Goal: Communication & Community: Answer question/provide support

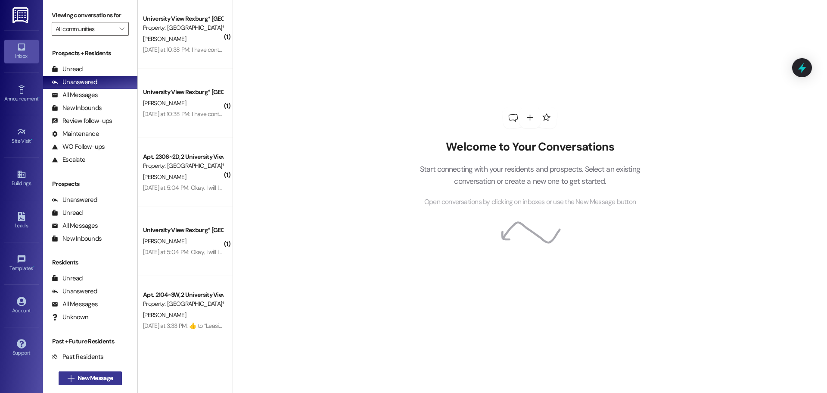
click at [99, 377] on span "New Message" at bounding box center [95, 377] width 35 height 9
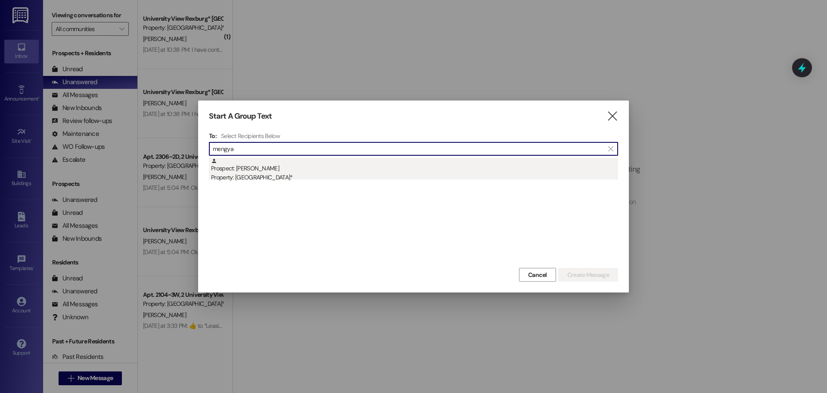
type input "mengya"
click at [267, 174] on div "Property: [GEOGRAPHIC_DATA]*" at bounding box center [414, 177] width 407 height 9
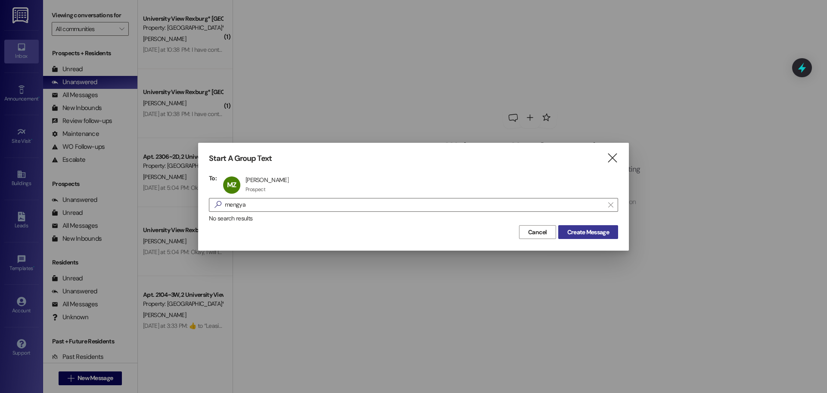
click at [566, 229] on span "Create Message" at bounding box center [588, 232] width 45 height 9
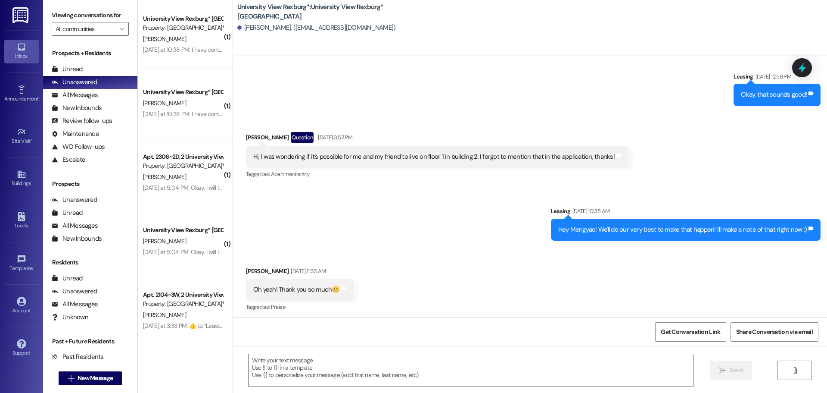
scroll to position [268, 0]
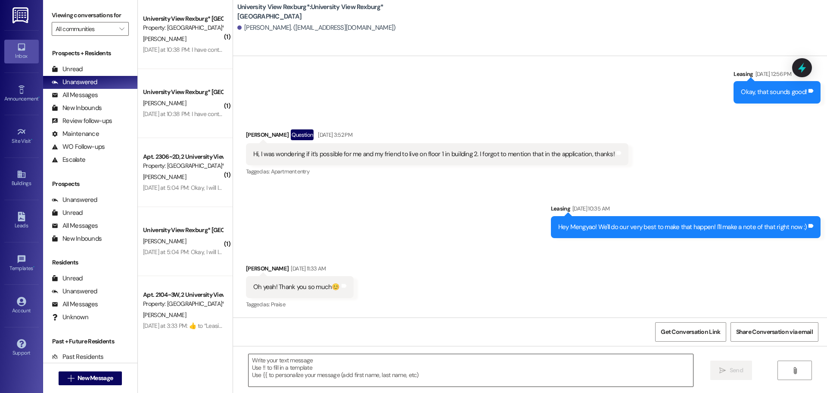
click at [327, 365] on textarea at bounding box center [471, 370] width 445 height 32
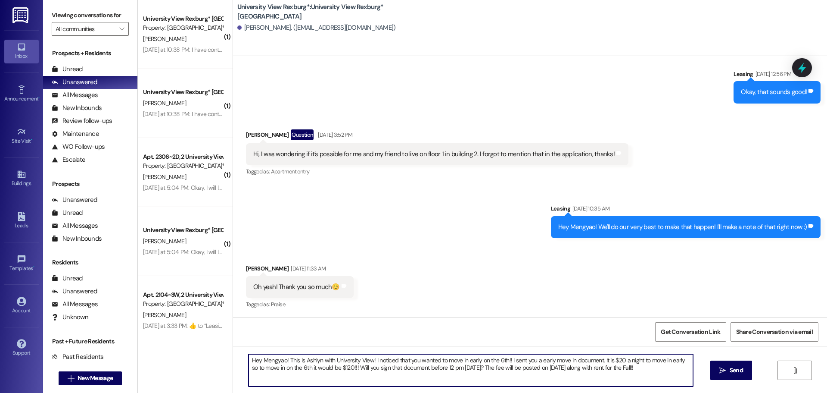
click at [328, 357] on textarea "Hey Mengyao! This is Ashlyn with University View! I noticed that you wanted to …" at bounding box center [471, 370] width 445 height 32
type textarea "Hey Mengyao! This is Ashlyn with University View! I noticed that you wanted to …"
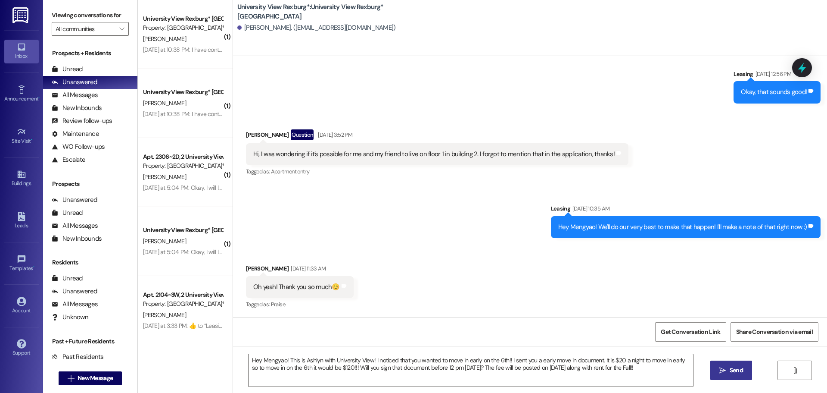
click at [720, 370] on icon "" at bounding box center [723, 370] width 6 height 7
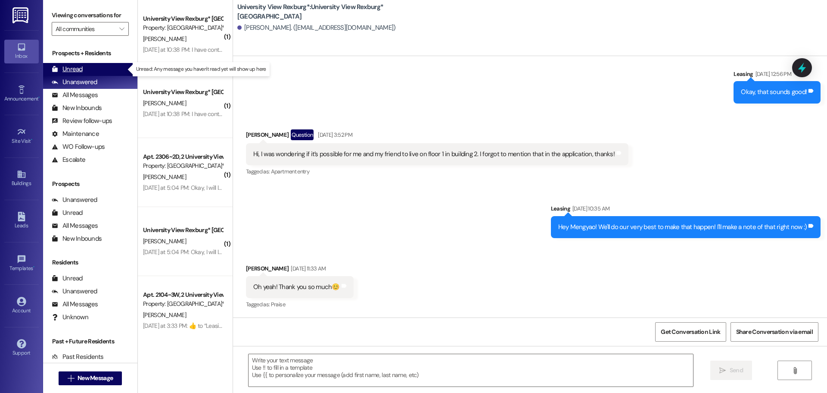
click at [92, 69] on div "Unread (0)" at bounding box center [90, 69] width 94 height 13
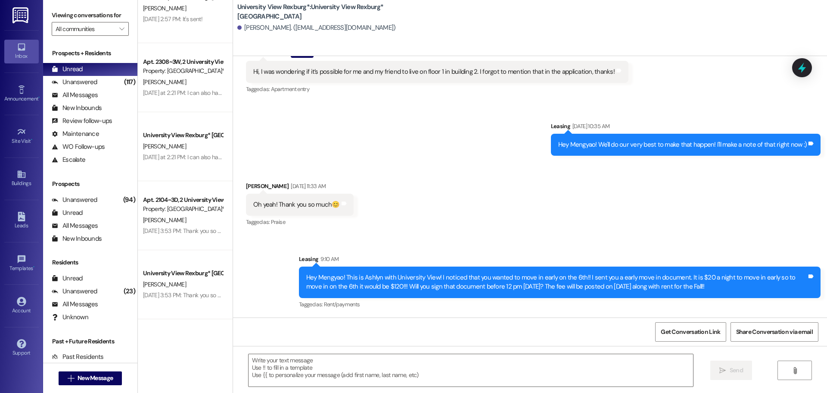
scroll to position [819, 0]
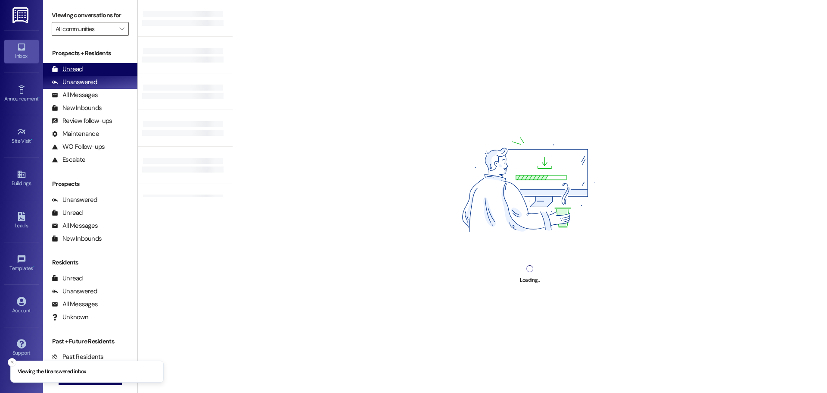
click at [83, 63] on div "Unread (0)" at bounding box center [90, 69] width 94 height 13
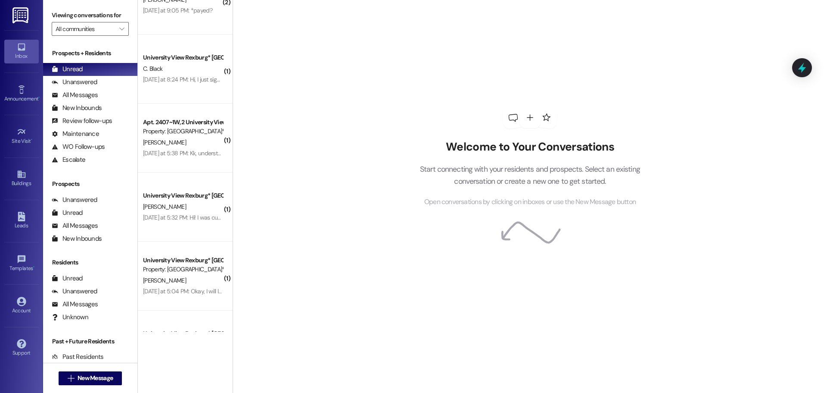
scroll to position [289, 0]
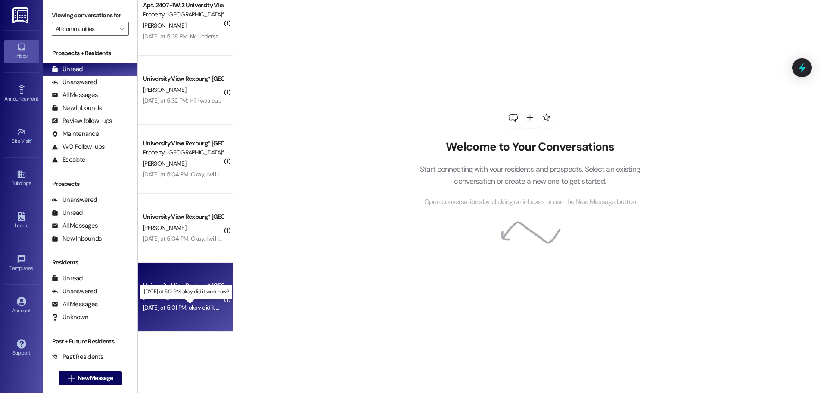
click at [170, 306] on div "[DATE] at 5:01 PM: okay did it work now? [DATE] at 5:01 PM: okay did it work no…" at bounding box center [193, 307] width 100 height 8
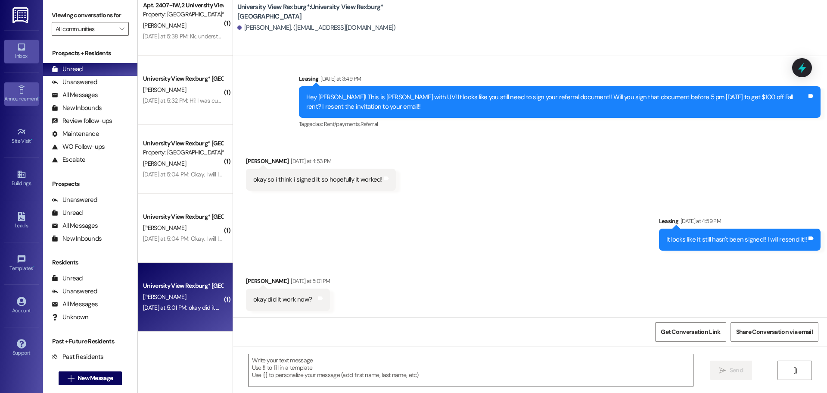
scroll to position [788, 0]
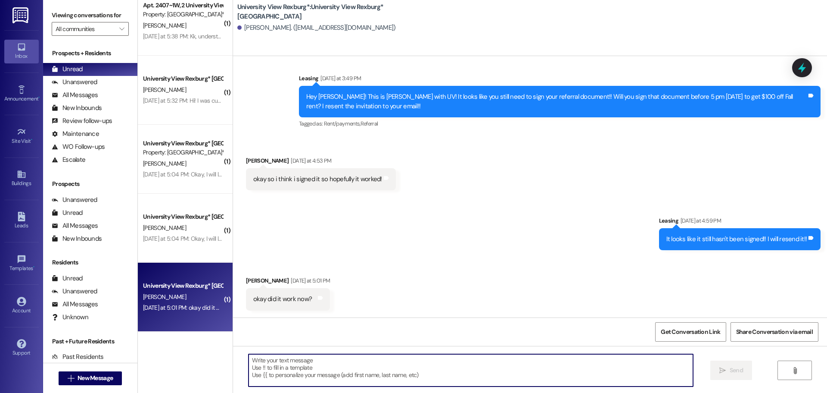
click at [386, 360] on textarea at bounding box center [471, 370] width 445 height 32
type textarea "It did!! Thank you!!"
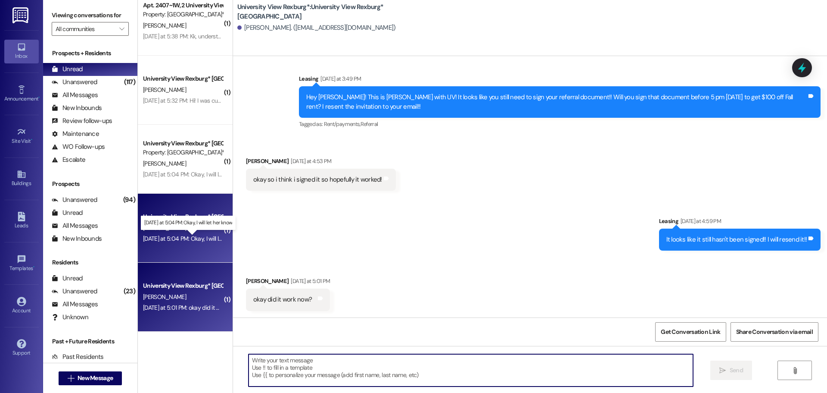
click at [196, 240] on div "[DATE] at 5:04 PM: Okay, I will let her know [DATE] at 5:04 PM: Okay, I will le…" at bounding box center [195, 238] width 105 height 8
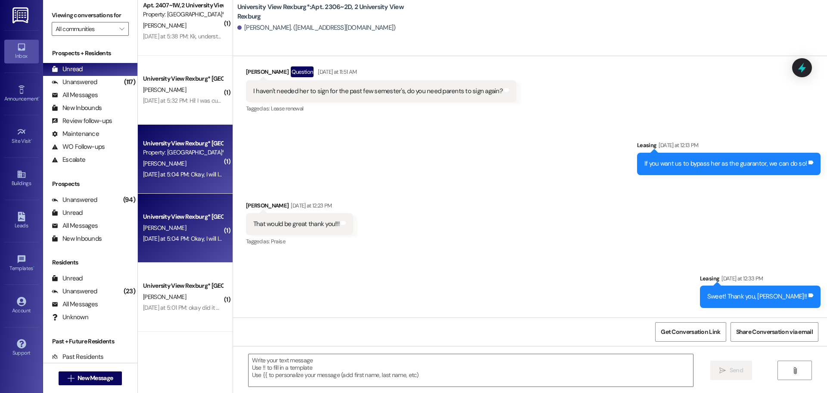
scroll to position [40532, 0]
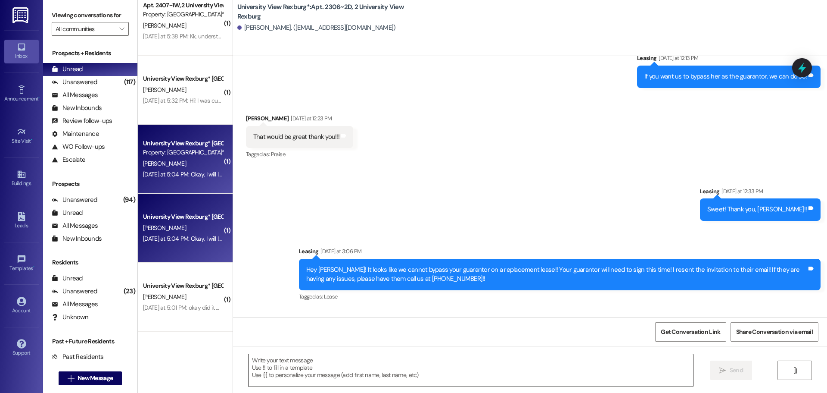
click at [319, 367] on textarea at bounding box center [471, 370] width 445 height 32
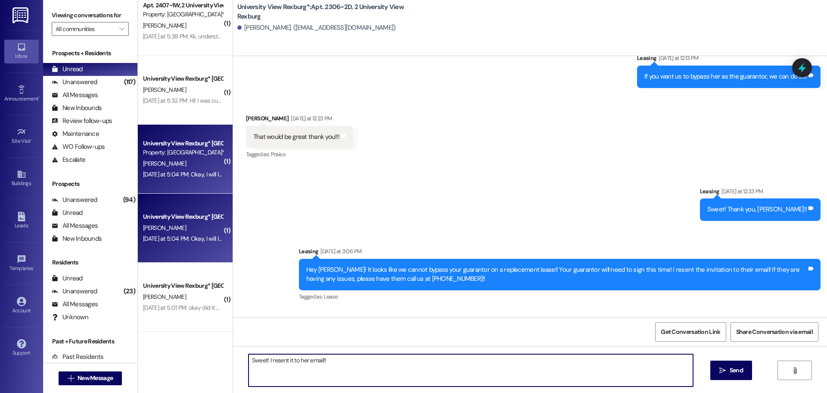
type textarea "Sweet! I resent it to her email!!"
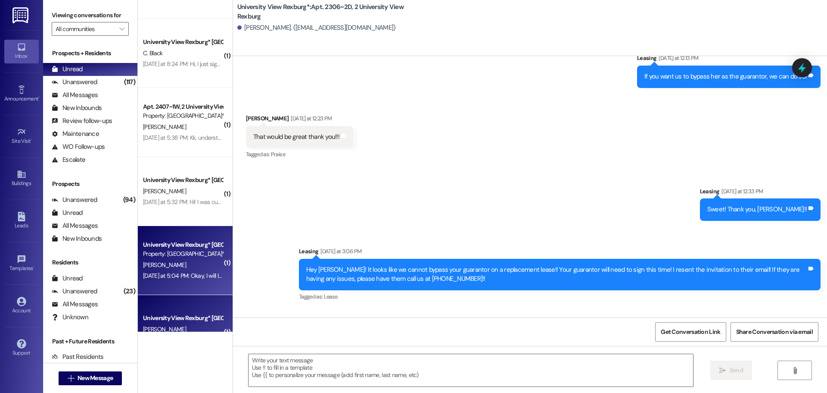
scroll to position [160, 0]
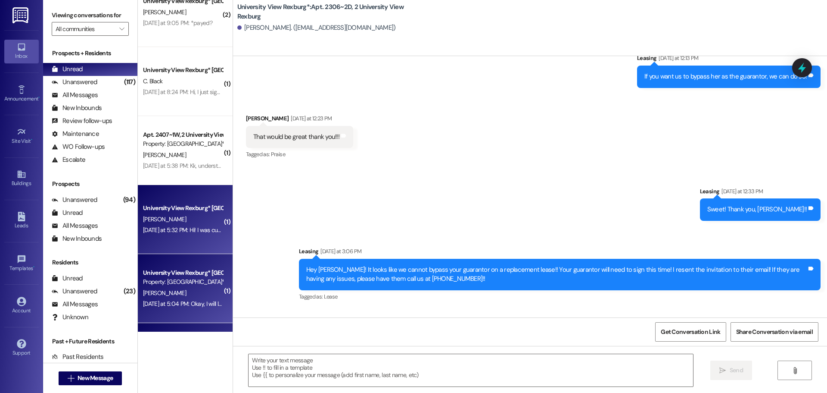
click at [164, 225] on div "Yesterday at 5:32 PM: Hi! I was curious if you could provide information about …" at bounding box center [182, 230] width 81 height 11
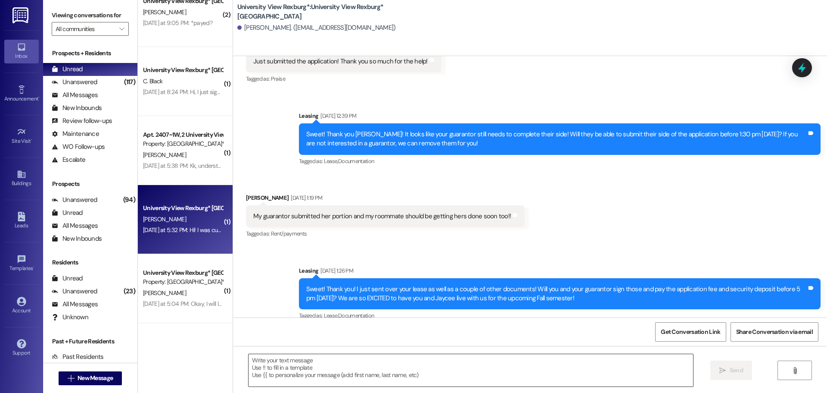
click at [275, 370] on textarea at bounding box center [471, 370] width 445 height 32
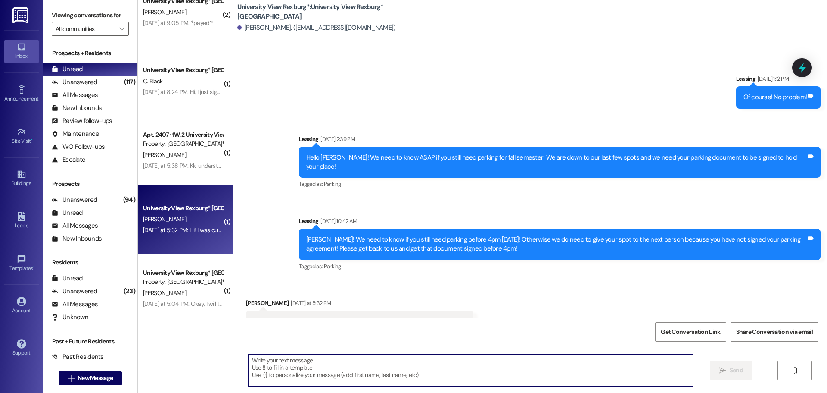
scroll to position [2464, 0]
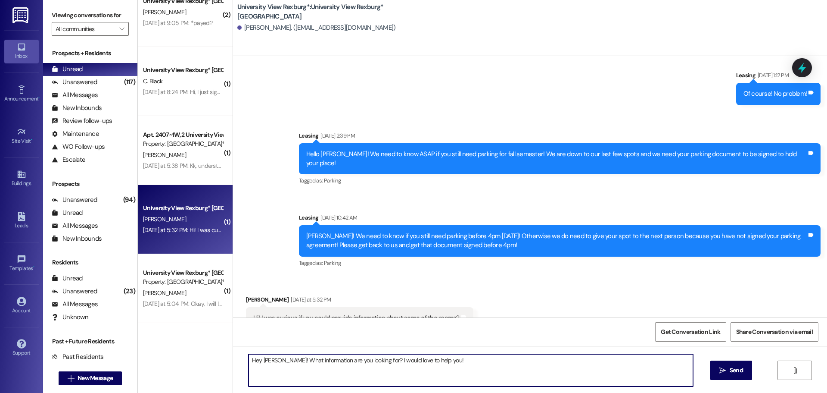
type textarea "Hey Lydia! What information are you looking for? I would love to help you!!"
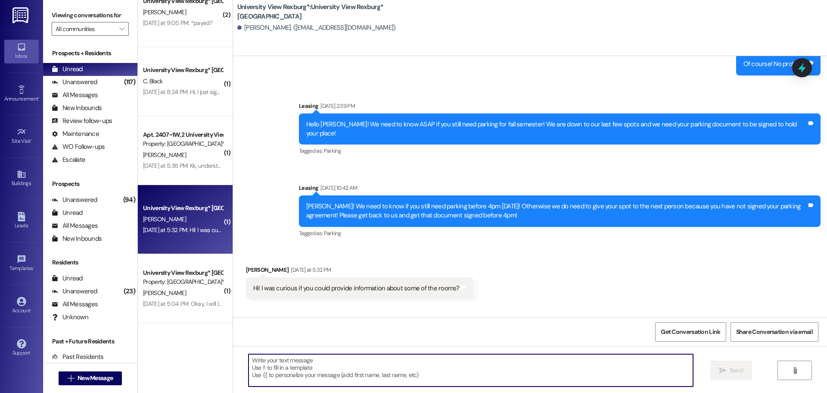
scroll to position [2525, 0]
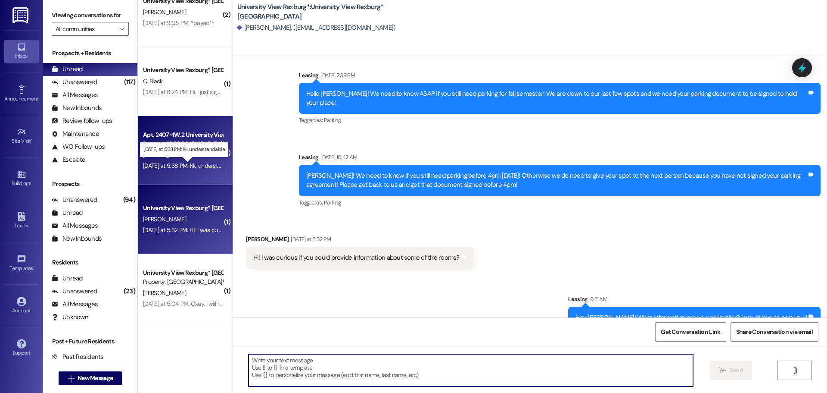
click at [190, 165] on div "Yesterday at 5:38 PM: Kk, understandable Yesterday at 5:38 PM: Kk, understandab…" at bounding box center [190, 166] width 95 height 8
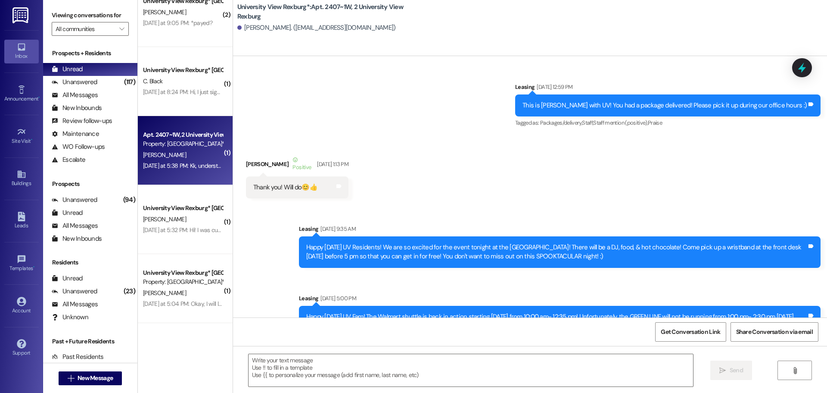
scroll to position [32587, 0]
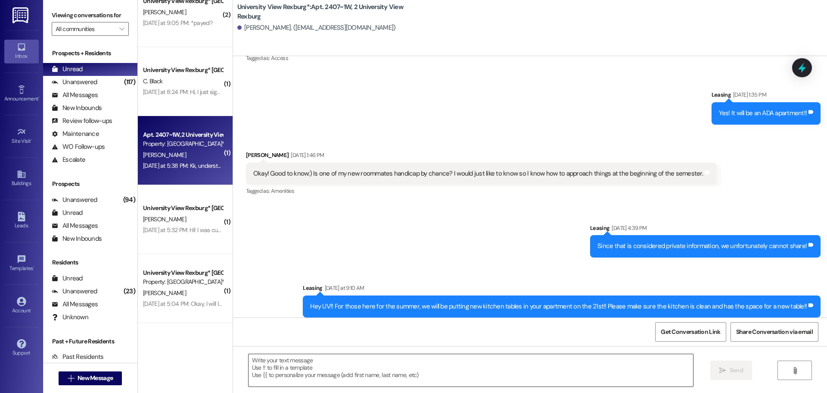
click at [280, 367] on textarea at bounding box center [471, 370] width 445 height 32
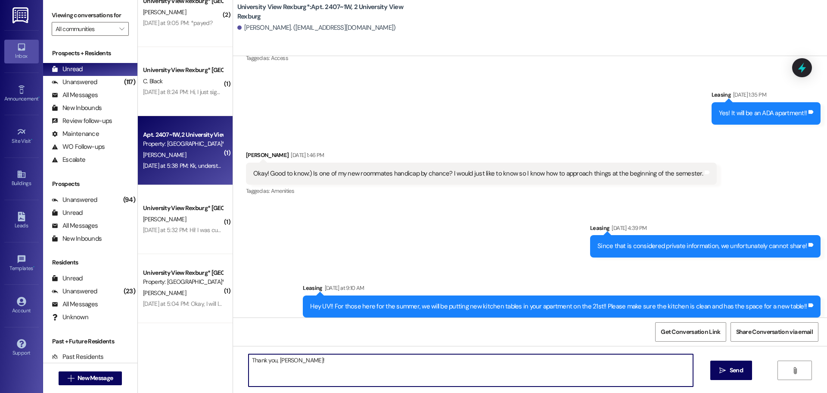
type textarea "Thank you, Brittany!!"
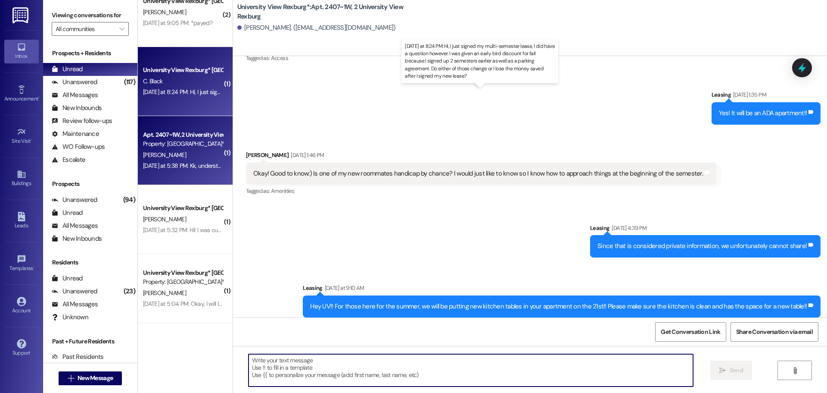
scroll to position [32587, 0]
click at [202, 90] on div "Yesterday at 8:24 PM: Hi, I just signed my multi-semester lease, I did have a q…" at bounding box center [499, 92] width 712 height 8
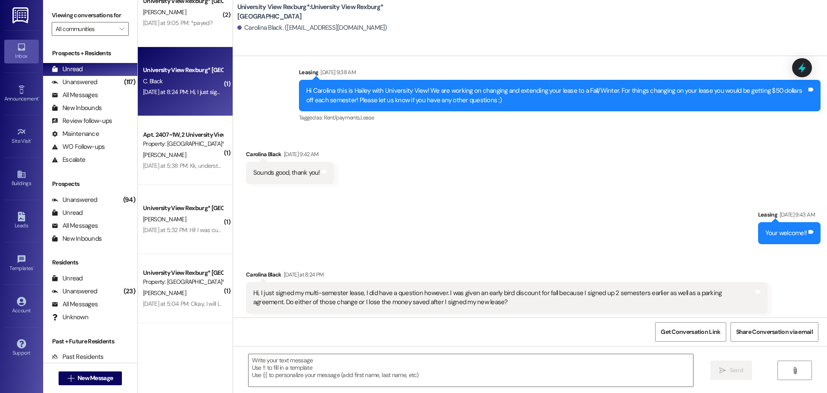
scroll to position [469, 0]
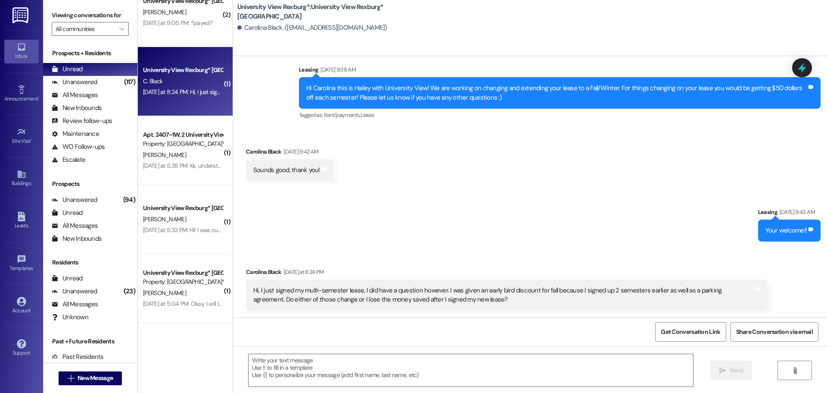
drag, startPoint x: 376, startPoint y: 359, endPoint x: 379, endPoint y: 345, distance: 14.5
click at [376, 359] on textarea at bounding box center [471, 370] width 445 height 32
click at [315, 366] on textarea at bounding box center [471, 370] width 445 height 32
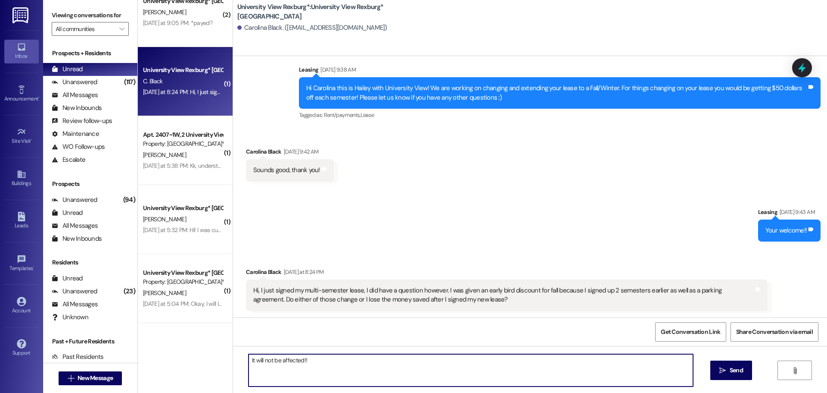
type textarea "It will not be affected!!"
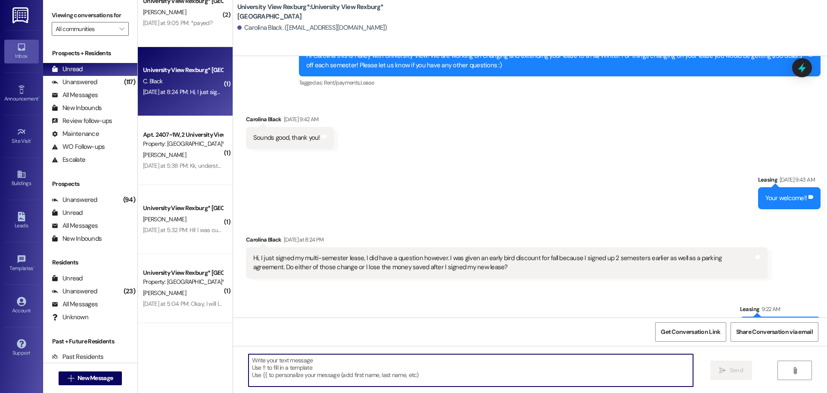
scroll to position [530, 0]
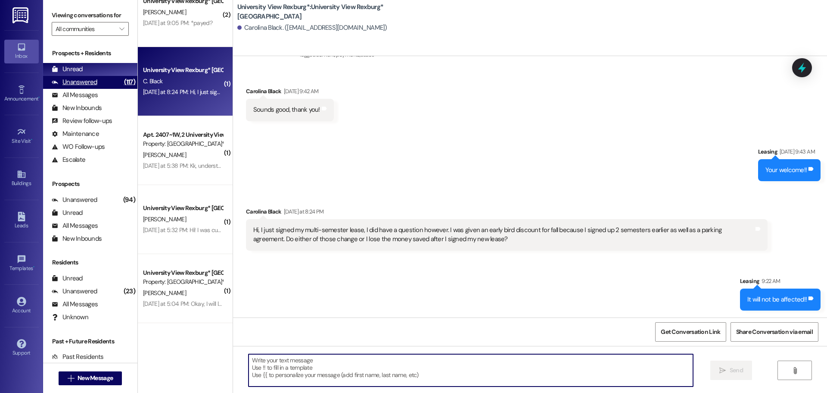
click at [96, 83] on div "Unanswered (117)" at bounding box center [90, 82] width 94 height 13
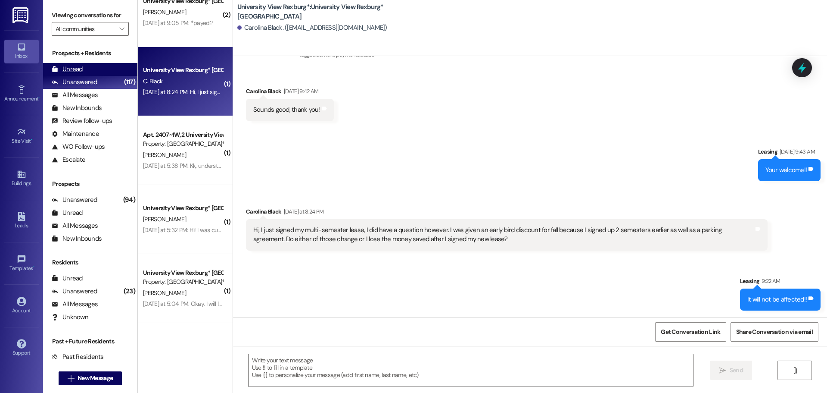
click at [95, 69] on div "Unread (0)" at bounding box center [90, 69] width 94 height 13
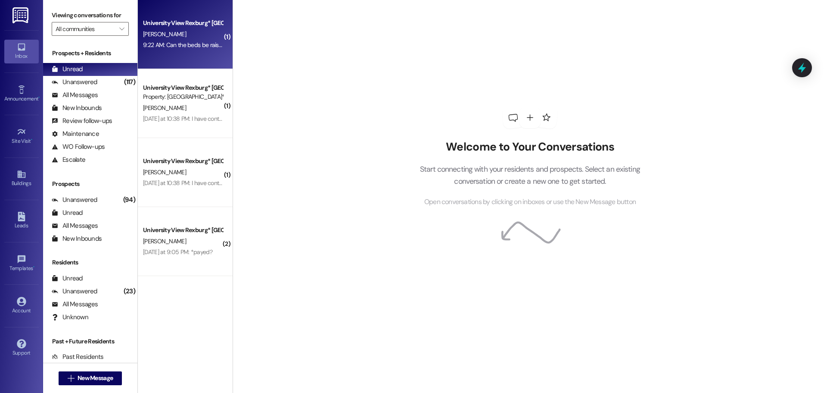
click at [186, 44] on div "9:22 AM: Can the beds be raised? And if so how tall? And do we need to provide …" at bounding box center [338, 45] width 391 height 8
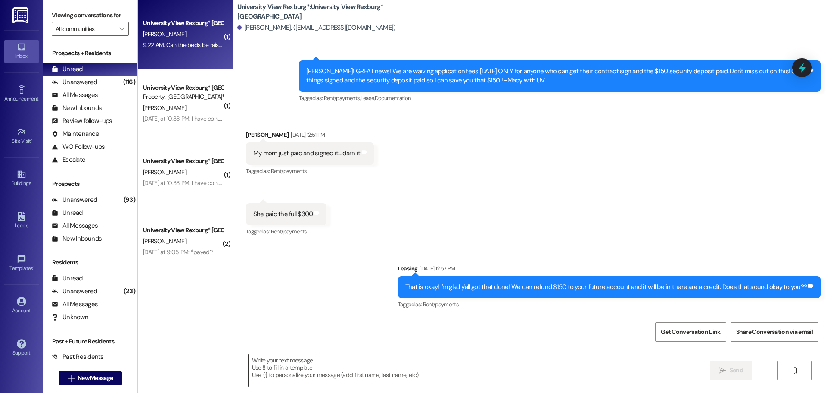
click at [292, 360] on textarea at bounding box center [471, 370] width 445 height 32
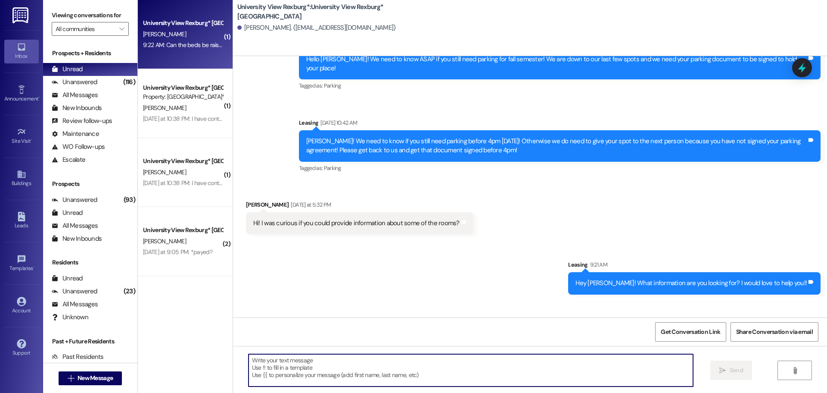
scroll to position [2584, 0]
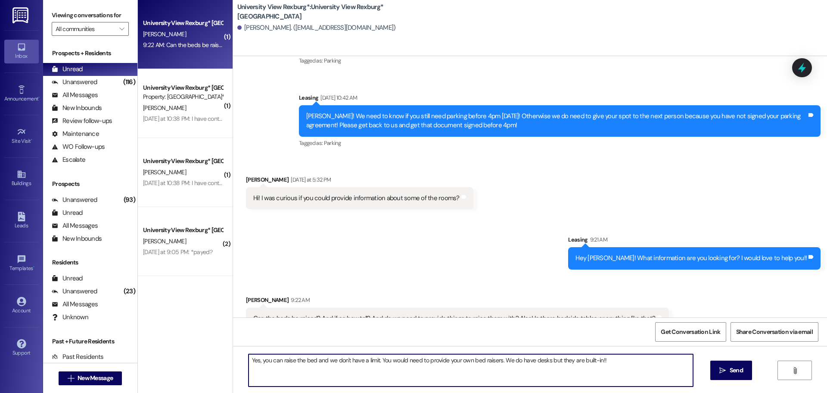
type textarea "Yes, you can raise the bed and we don't have a limit. You would need to provide…"
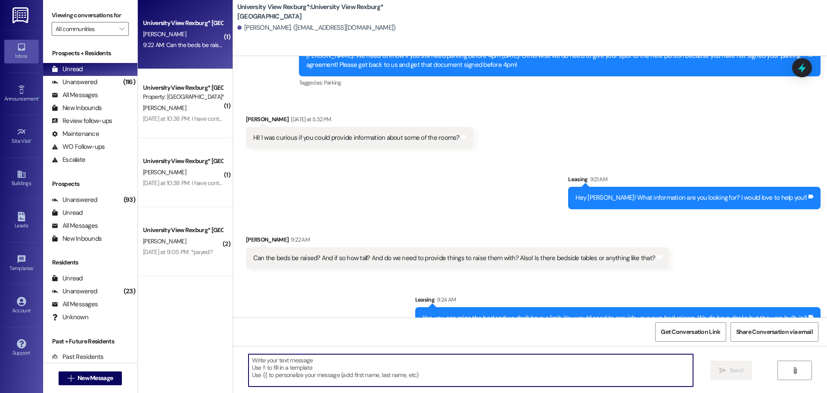
scroll to position [2645, 0]
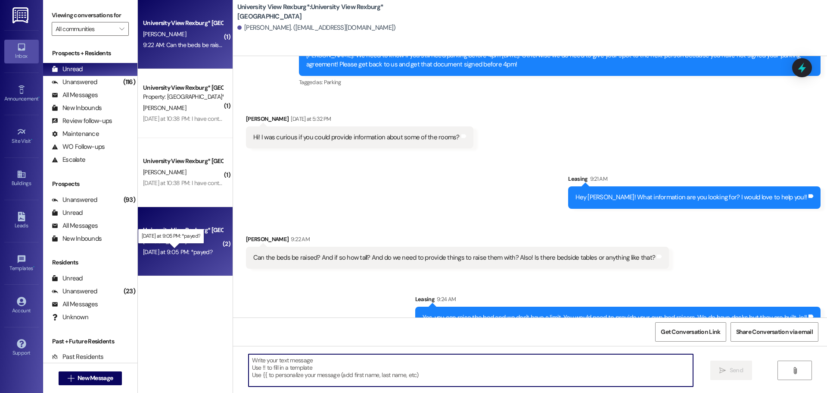
click at [181, 249] on div "Yesterday at 9:05 PM: *payed? Yesterday at 9:05 PM: *payed?" at bounding box center [177, 252] width 69 height 8
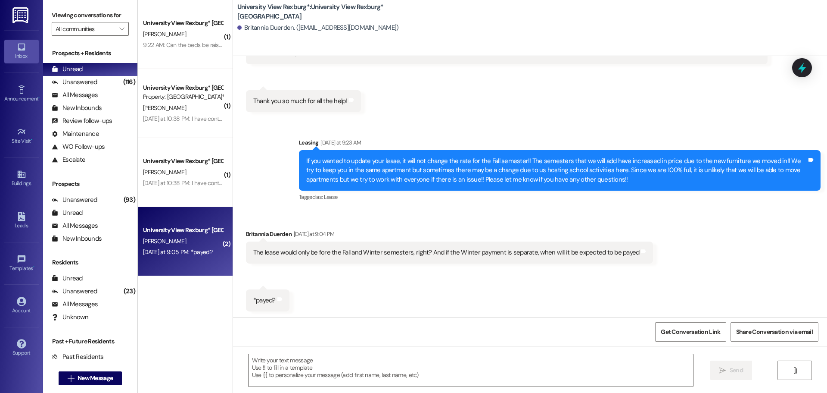
scroll to position [822, 0]
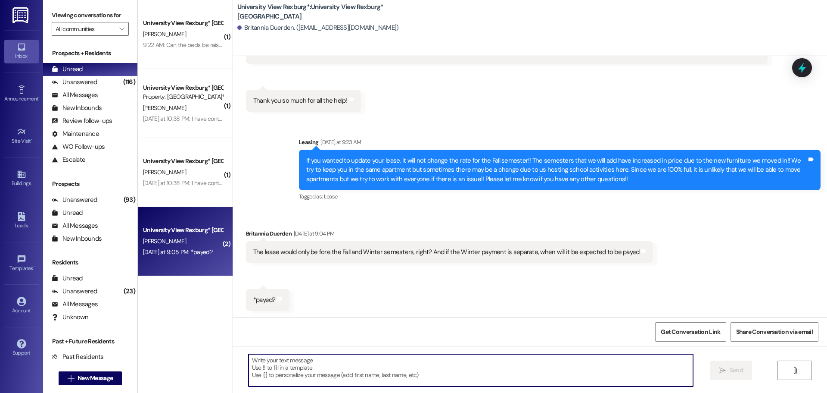
click at [306, 365] on textarea at bounding box center [471, 370] width 445 height 32
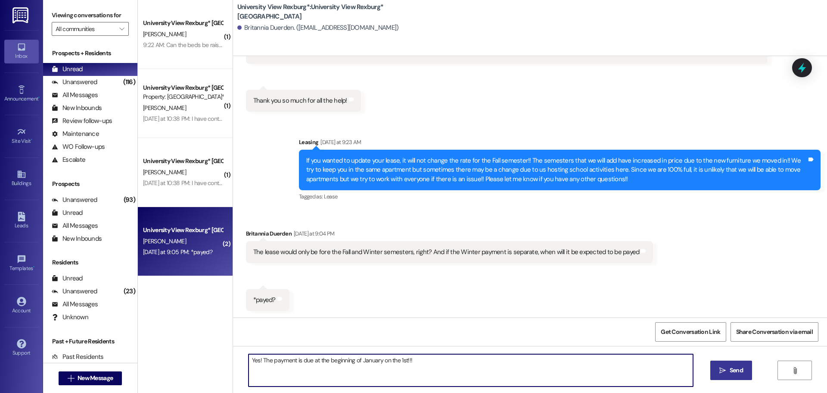
type textarea "Yes! The payment is due at the beginning of January on the 1st!!!"
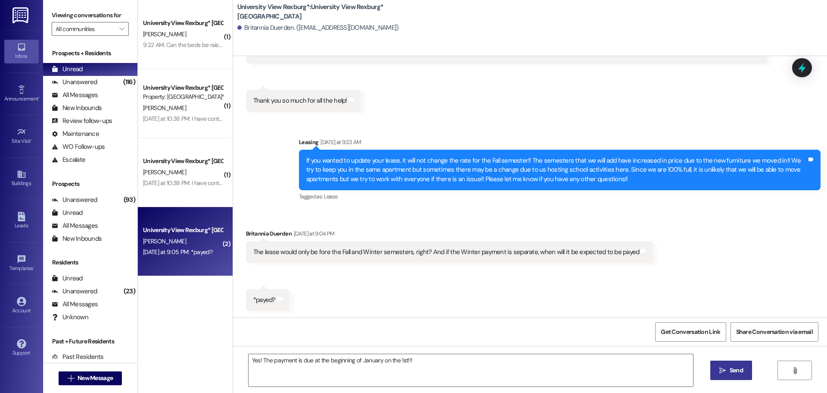
click at [734, 374] on span "Send" at bounding box center [736, 369] width 13 height 9
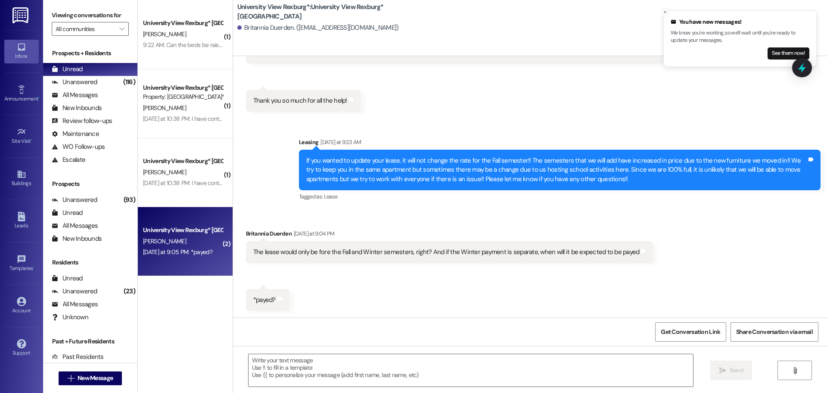
scroll to position [883, 0]
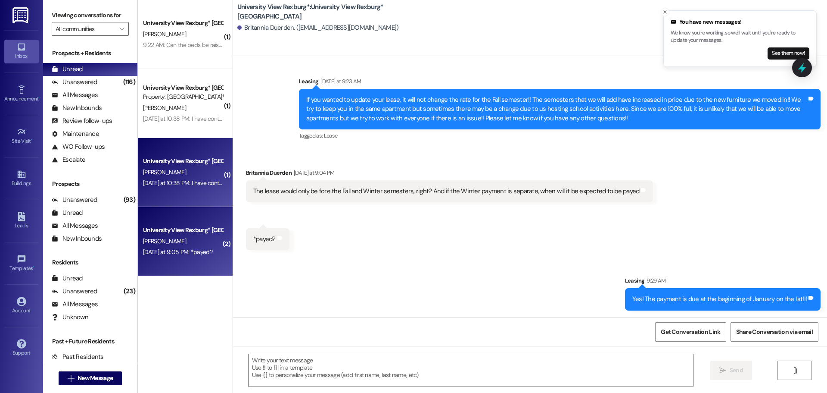
click at [178, 181] on div "Yesterday at 10:38 PM: I have contacted the school and they update my deferment…" at bounding box center [446, 183] width 606 height 8
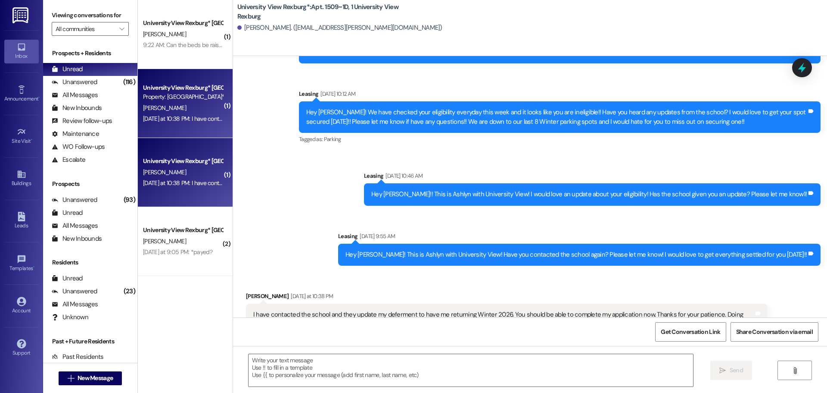
scroll to position [15353, 0]
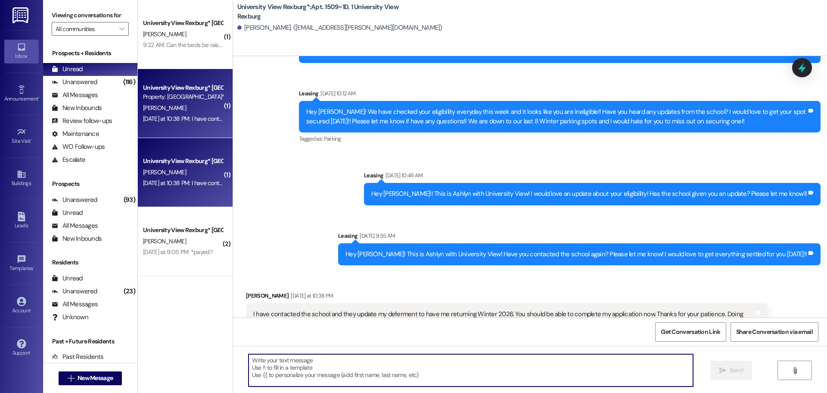
click at [320, 371] on textarea at bounding box center [471, 370] width 445 height 32
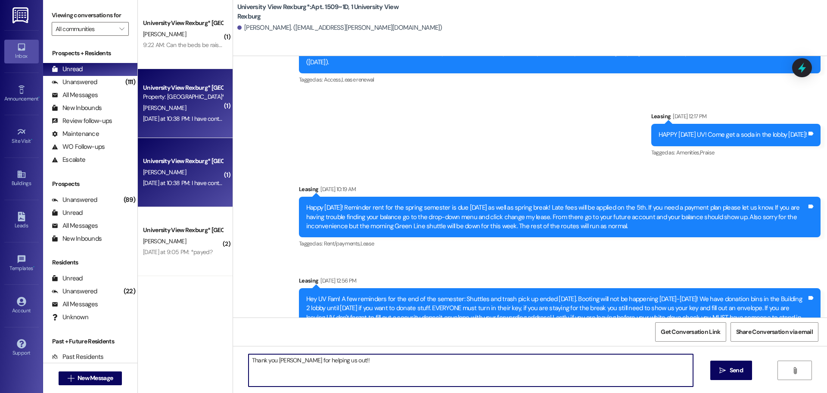
scroll to position [13026, 0]
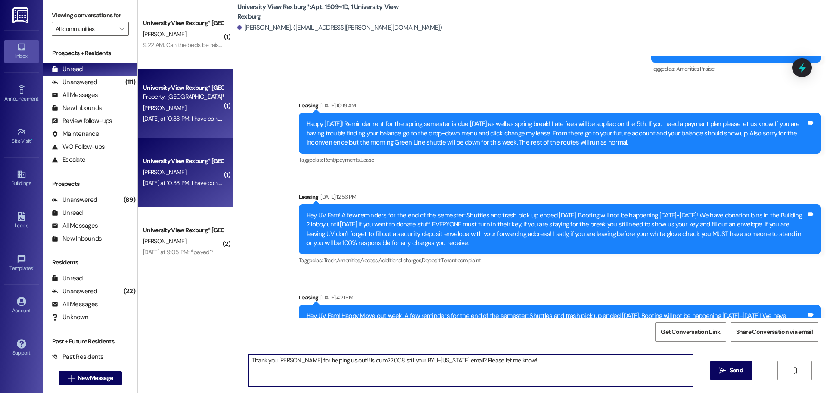
type textarea "Thank you Aubrey for helping us out!! Is cum22008 still your BYU-Idaho email? P…"
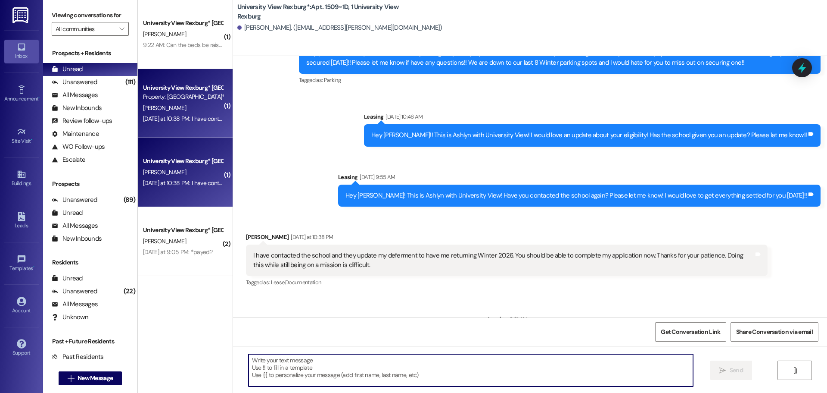
scroll to position [15413, 0]
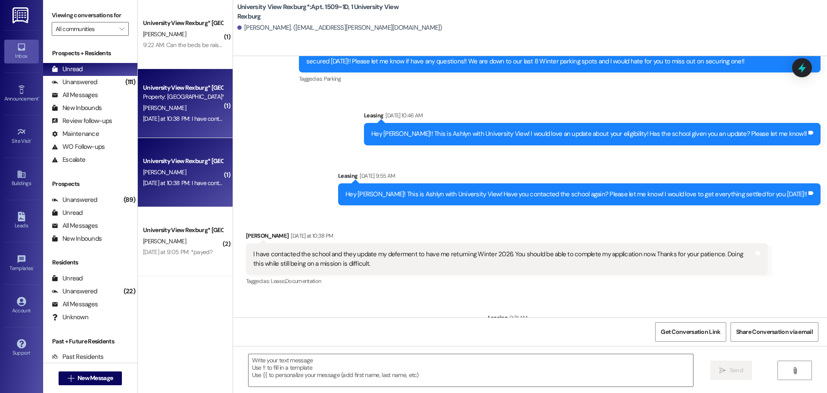
click at [589, 331] on div "Thank you Aubrey for helping us out!! Is cum22008 still your BYU-Idaho email? P…" at bounding box center [652, 335] width 312 height 9
copy div "Thank you Aubrey for helping us out!! Is cum22008 still your BYU-Idaho email? P…"
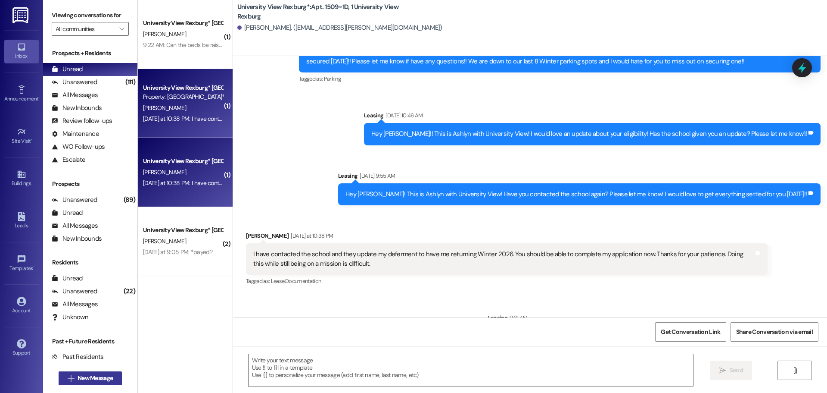
click at [95, 380] on span "New Message" at bounding box center [95, 377] width 35 height 9
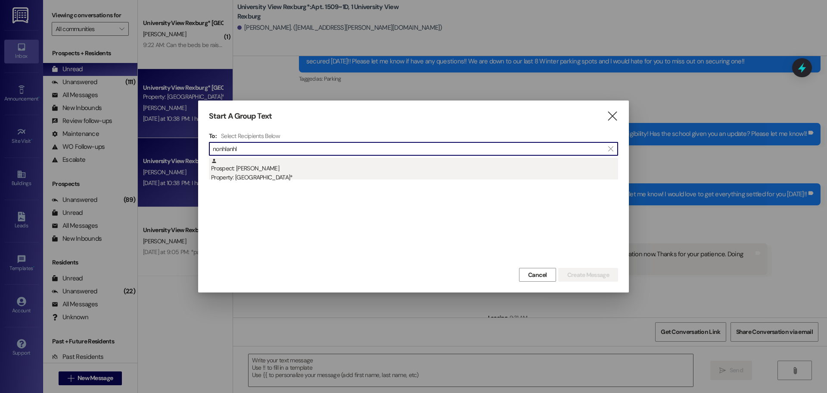
type input "nonhlanhl"
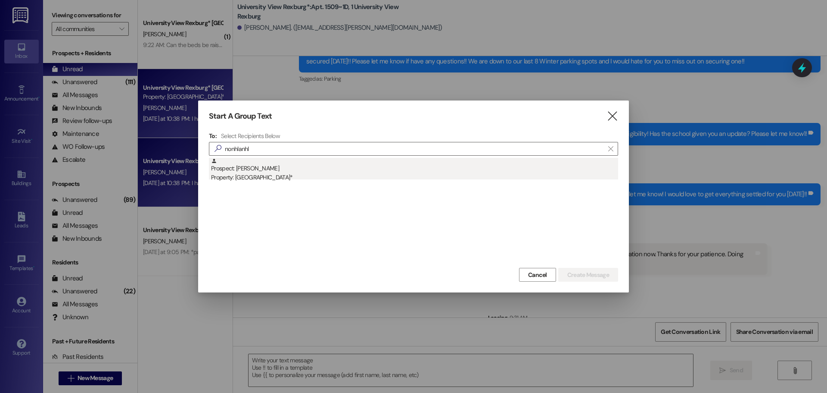
click at [255, 172] on div "Prospect: Nonhlanhla Murombwi Property: University View Rexburg*" at bounding box center [414, 170] width 407 height 25
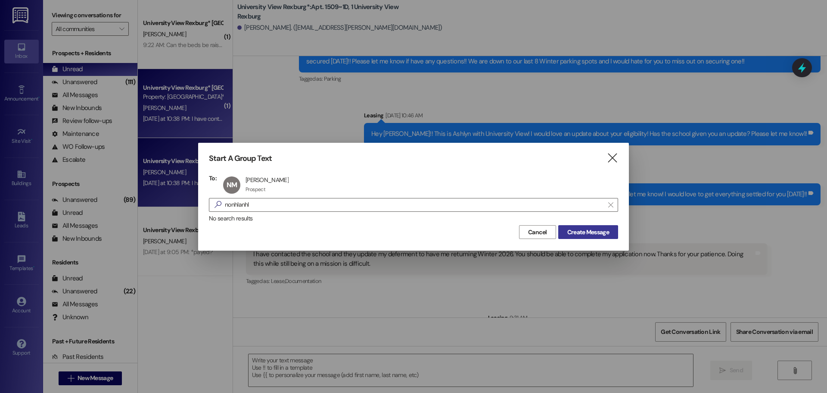
click at [568, 231] on span "Create Message" at bounding box center [589, 232] width 42 height 9
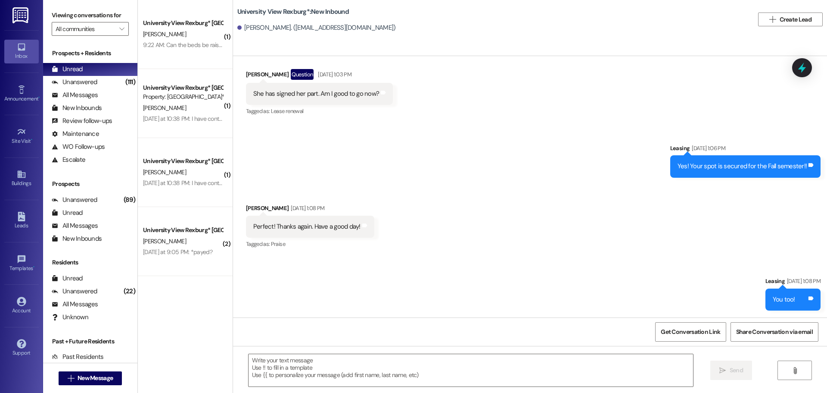
scroll to position [1110, 0]
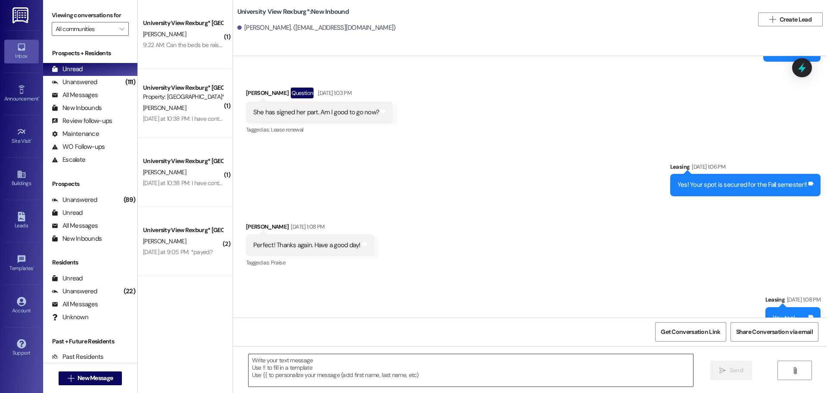
click at [304, 368] on textarea at bounding box center [471, 370] width 445 height 32
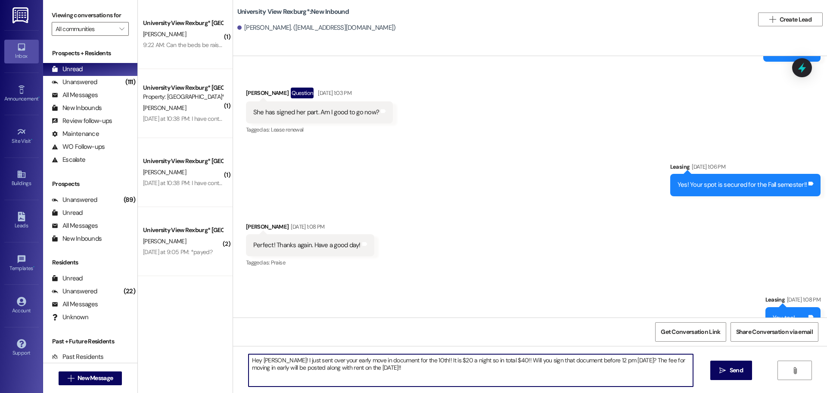
click at [299, 364] on textarea "Hey Nonhlanhla! I just sent over your early move in document for the 10th!! It …" at bounding box center [471, 370] width 445 height 32
type textarea "Hey Nonhlanhla! I just sent over your early move in document for the 10th!! It …"
click at [718, 365] on button " Send" at bounding box center [732, 369] width 42 height 19
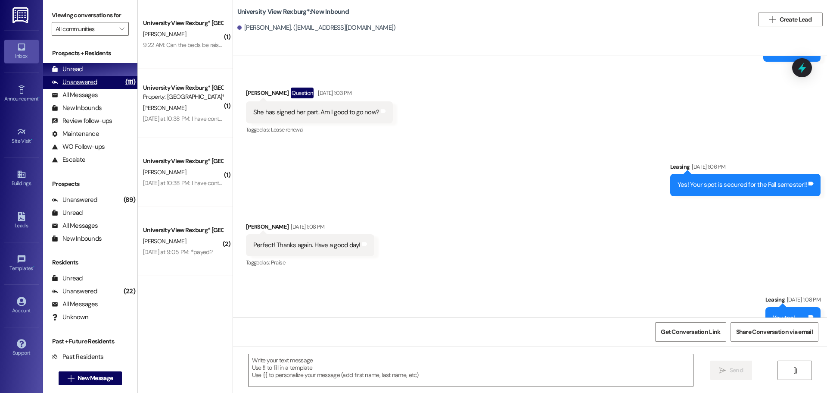
click at [123, 80] on div "(111)" at bounding box center [130, 81] width 14 height 13
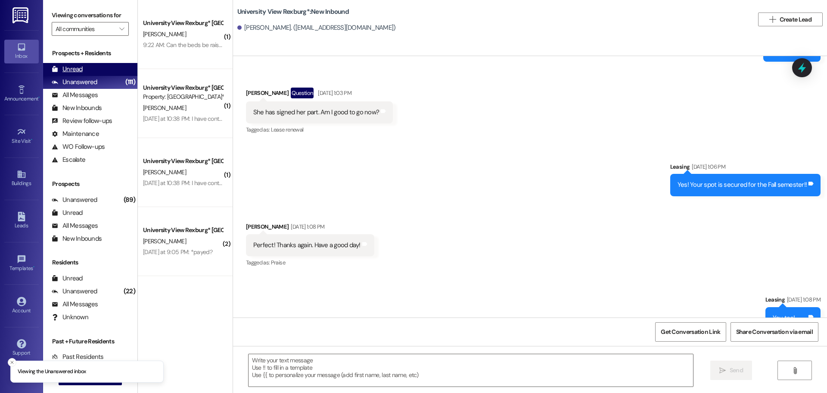
click at [108, 69] on div "Unread (0)" at bounding box center [90, 69] width 94 height 13
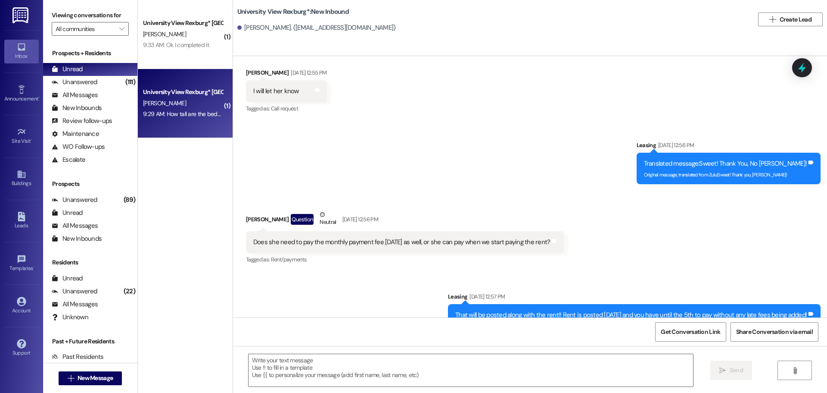
scroll to position [1192, 0]
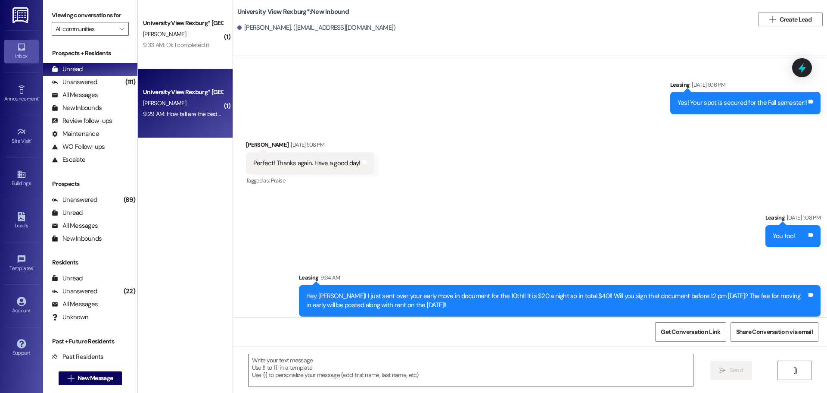
click at [162, 108] on div "L. Mauger" at bounding box center [182, 103] width 81 height 11
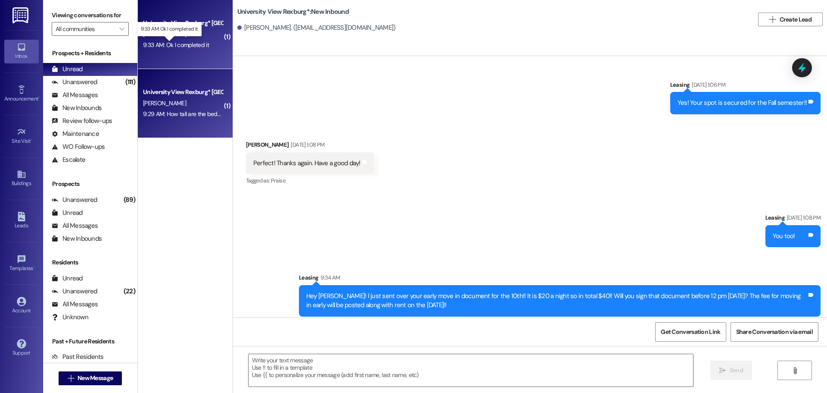
click at [181, 44] on div "9:33 AM: Ok I completed it 9:33 AM: Ok I completed it" at bounding box center [176, 45] width 66 height 8
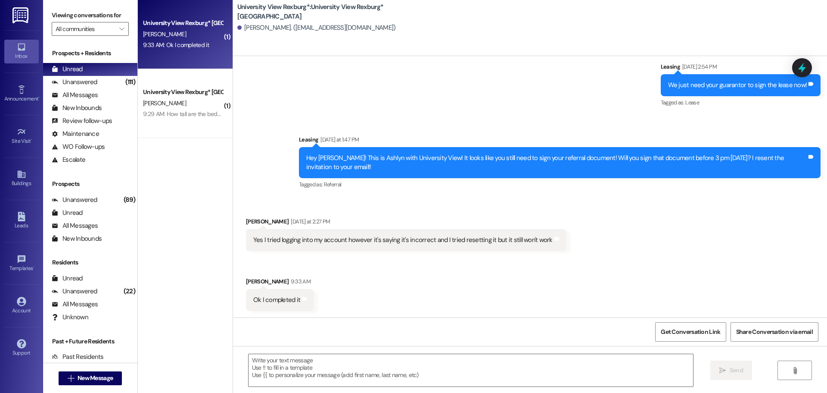
scroll to position [742, 0]
click at [321, 365] on textarea at bounding box center [471, 370] width 445 height 32
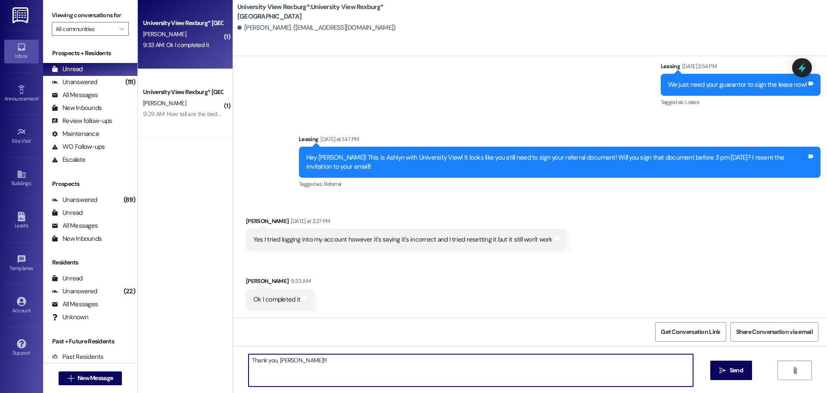
click at [279, 359] on textarea "Thank you, Ermerson!!!" at bounding box center [471, 370] width 445 height 32
type textarea "Thank you, Emerson!!!"
click at [727, 375] on button " Send" at bounding box center [732, 369] width 42 height 19
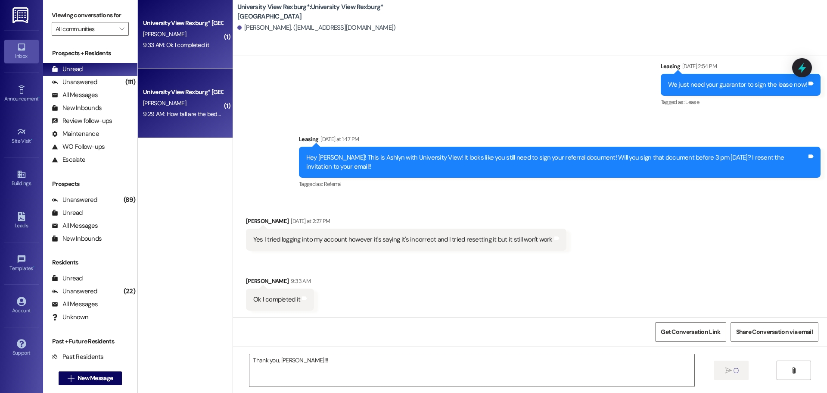
click at [181, 119] on div "9:29 AM: How tall are the beds normally? 9:29 AM: How tall are the beds normall…" at bounding box center [182, 114] width 81 height 11
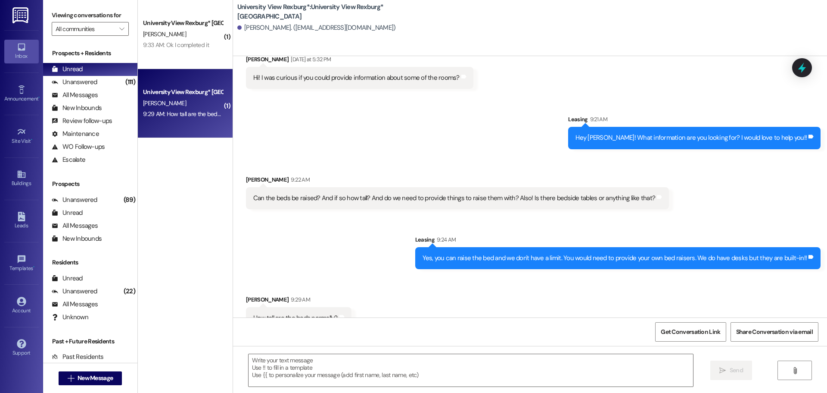
scroll to position [2705, 0]
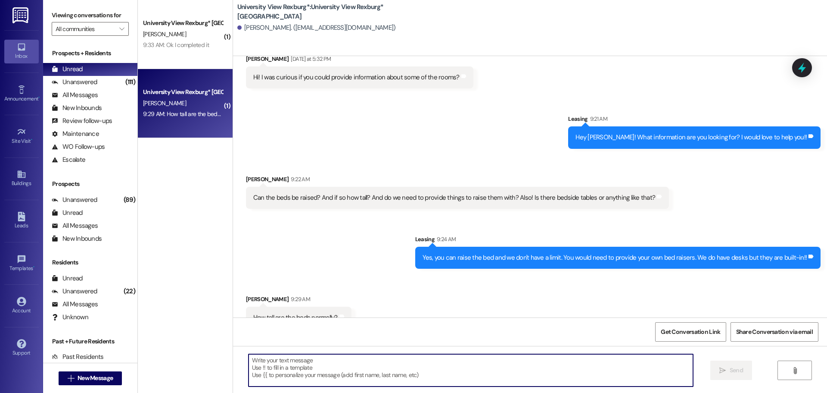
click at [327, 361] on textarea at bounding box center [471, 370] width 445 height 32
type textarea "They are about 7 inches from the floor!!"
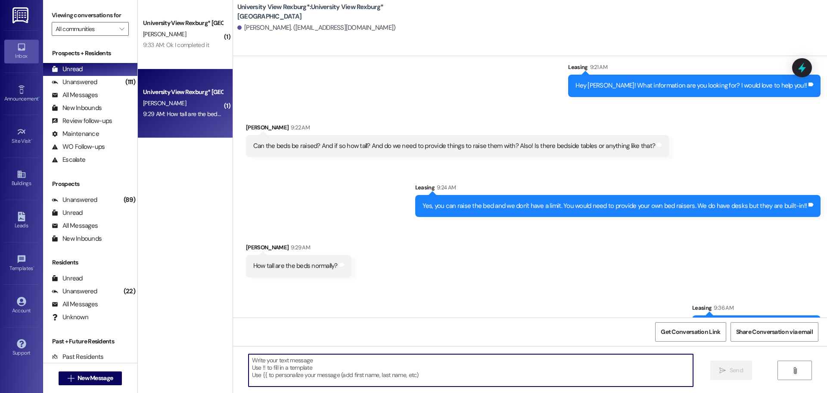
scroll to position [2765, 0]
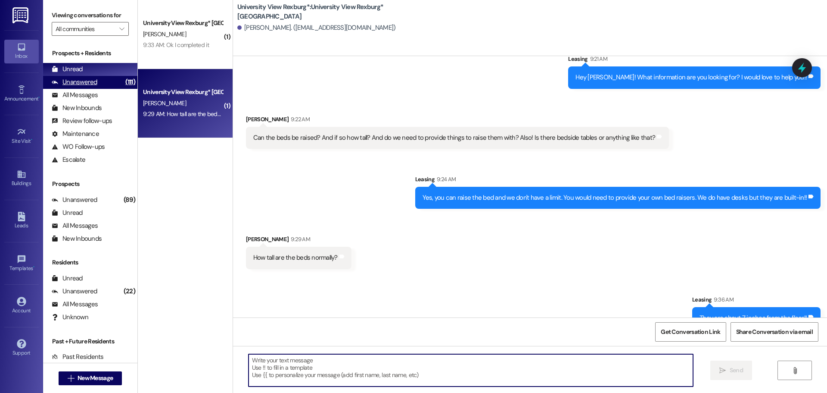
click at [97, 80] on div "Unanswered (111)" at bounding box center [90, 82] width 94 height 13
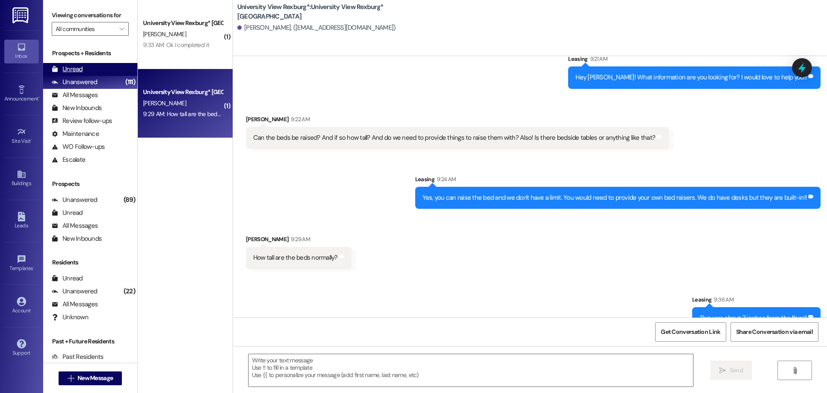
click at [94, 71] on div "Unread (0)" at bounding box center [90, 69] width 94 height 13
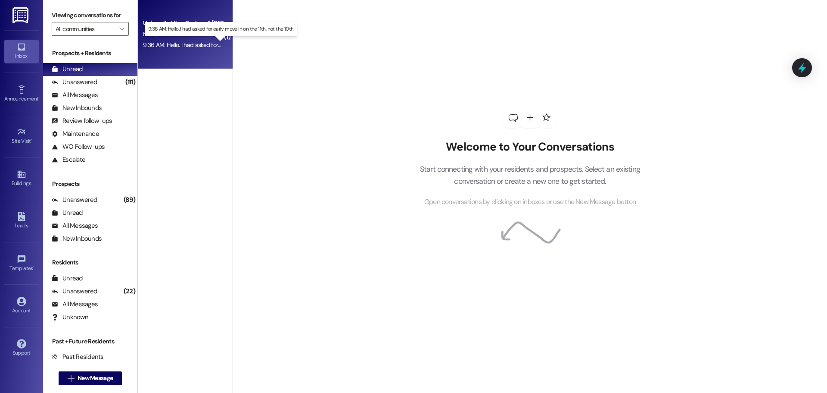
click at [188, 47] on div "9:36 AM: Hello. I had asked for early move in on the 11th, not the 10th 9:36 AM…" at bounding box center [227, 45] width 168 height 8
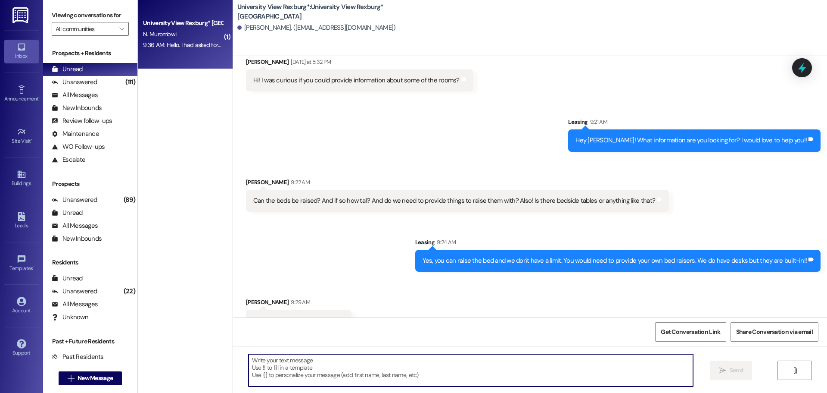
scroll to position [2704, 0]
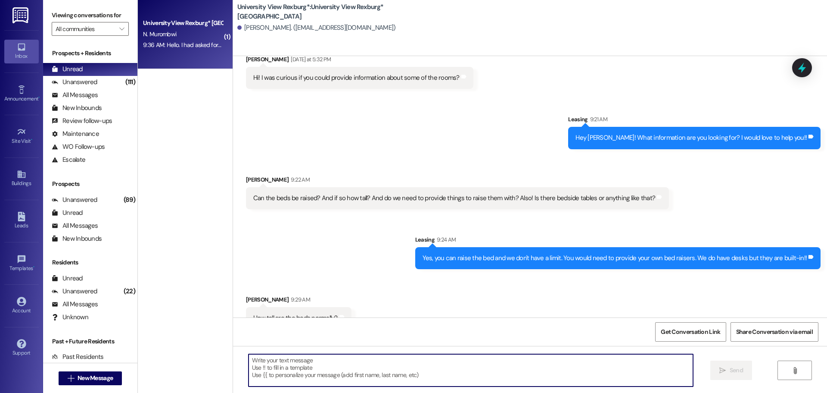
click at [330, 367] on textarea at bounding box center [471, 370] width 445 height 32
click at [175, 30] on div "N. Murombwi" at bounding box center [182, 34] width 81 height 11
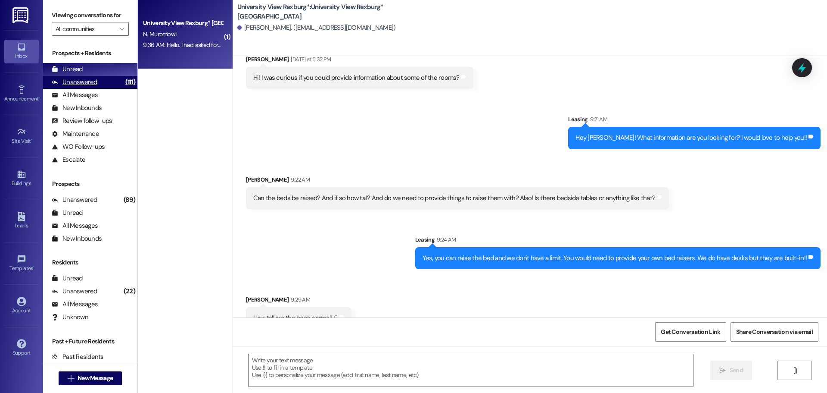
click at [103, 78] on div "Unanswered (111)" at bounding box center [90, 82] width 94 height 13
click at [100, 72] on div "Unread (0)" at bounding box center [90, 69] width 94 height 13
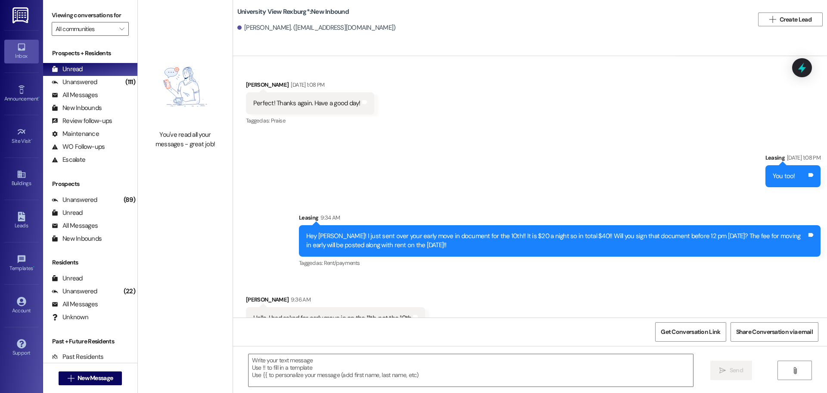
scroll to position [1253, 0]
click at [332, 379] on textarea at bounding box center [471, 370] width 445 height 32
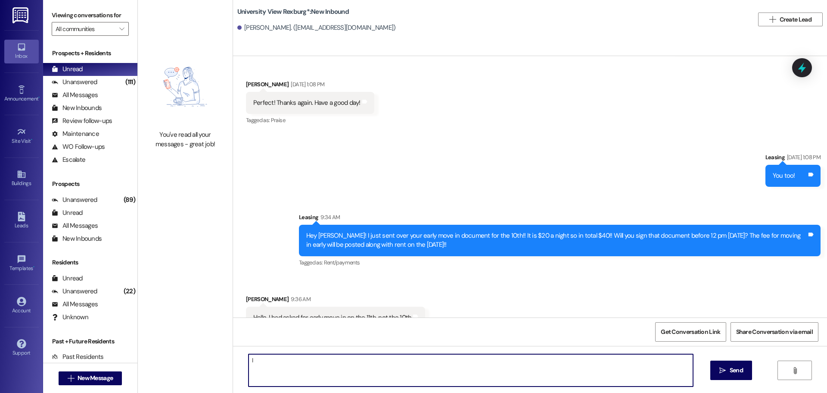
type textarea "I"
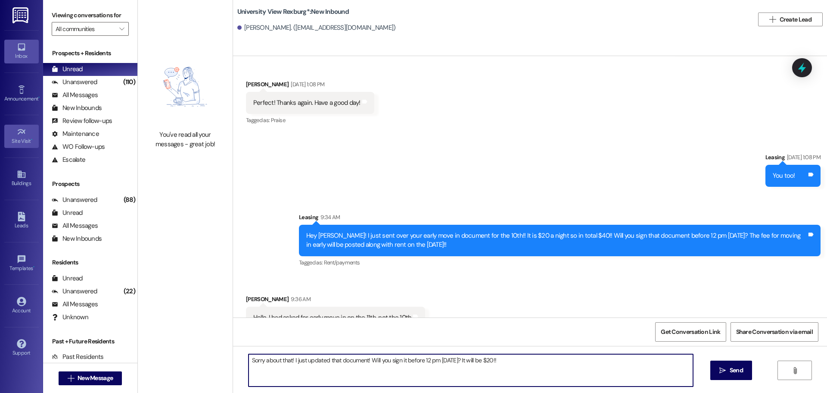
type textarea "Sorry about that! I just updated that document! Will you sign it before 12 pm t…"
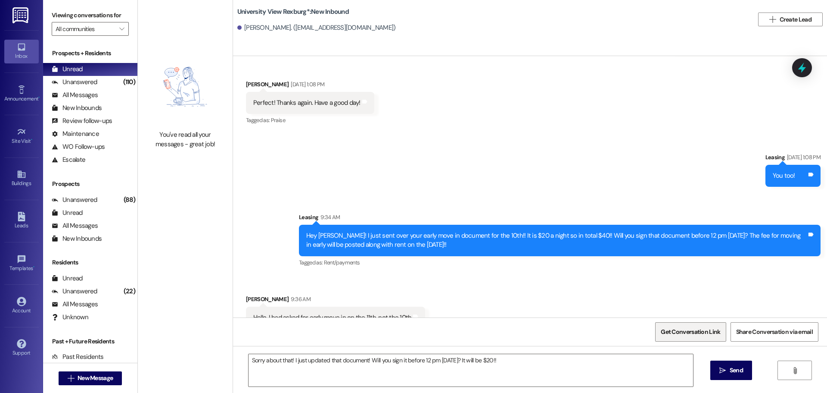
drag, startPoint x: 736, startPoint y: 367, endPoint x: 668, endPoint y: 331, distance: 76.7
click at [736, 367] on span "Send" at bounding box center [736, 369] width 13 height 9
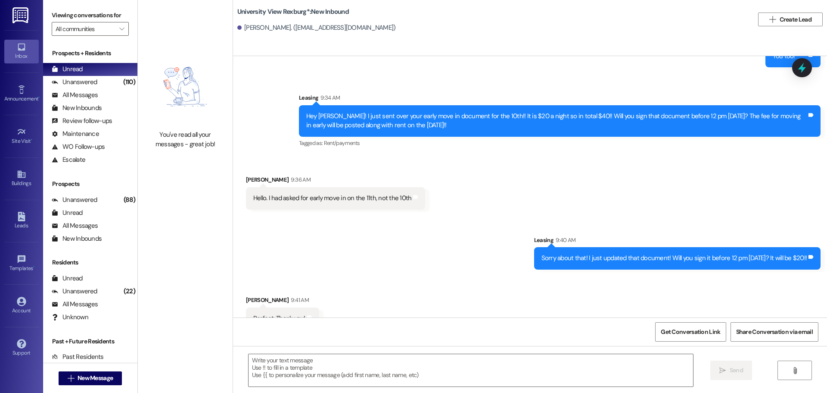
scroll to position [1372, 0]
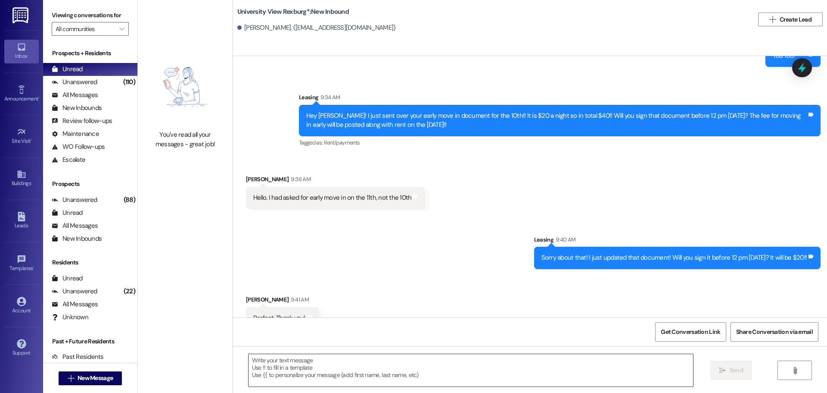
click at [303, 374] on textarea at bounding box center [471, 370] width 445 height 32
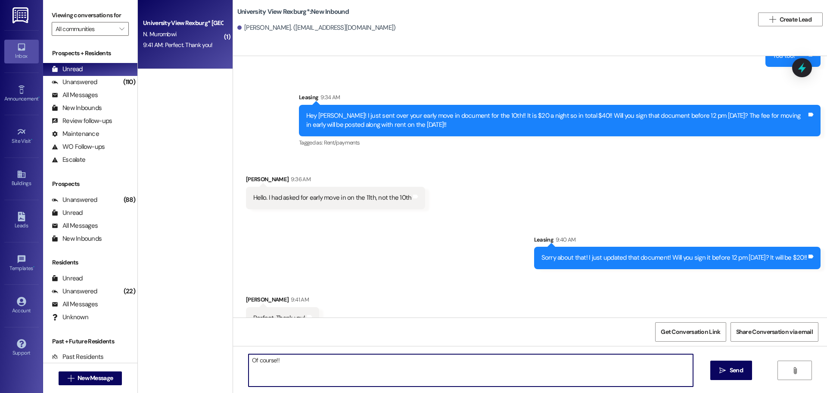
type textarea "Of course!!"
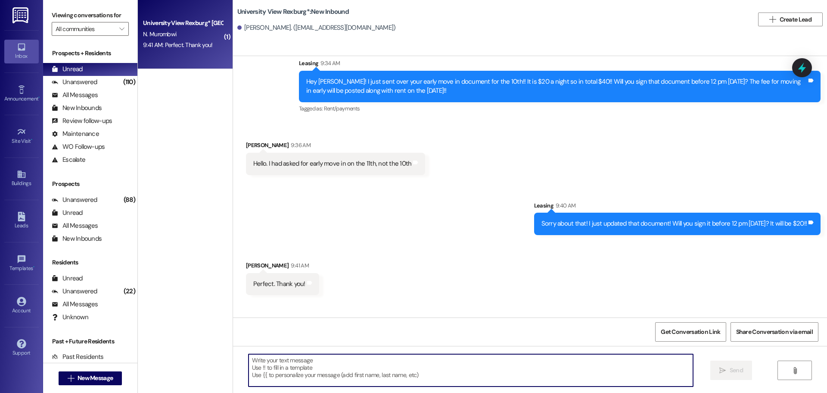
scroll to position [1433, 0]
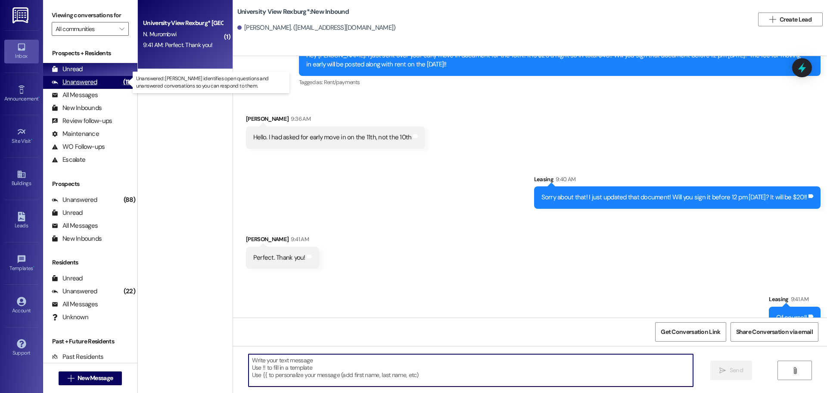
click at [98, 81] on div "Unanswered (110)" at bounding box center [90, 82] width 94 height 13
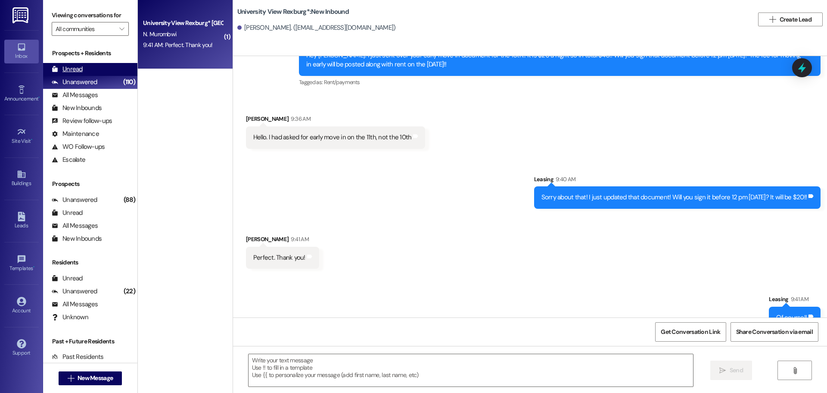
click at [95, 69] on div "Unread (0)" at bounding box center [90, 69] width 94 height 13
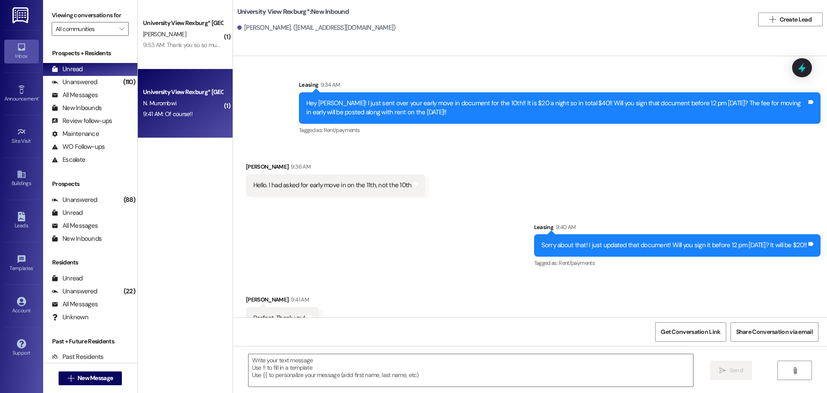
scroll to position [1445, 0]
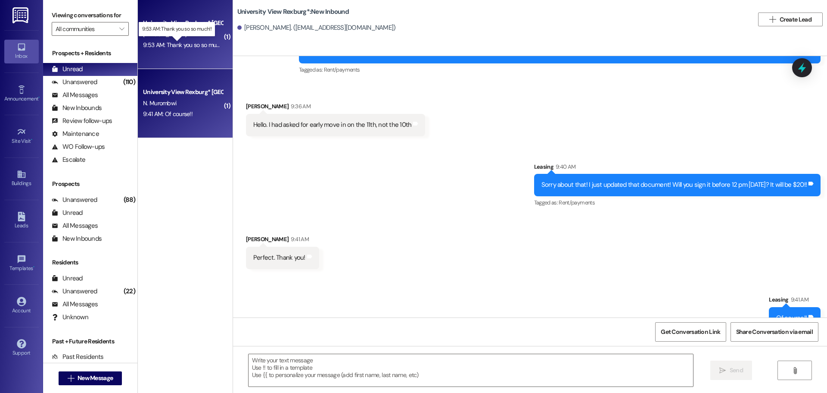
click at [198, 43] on div "9:53 AM: Thank you so so much!! 9:53 AM: Thank you so so much!!" at bounding box center [184, 45] width 82 height 8
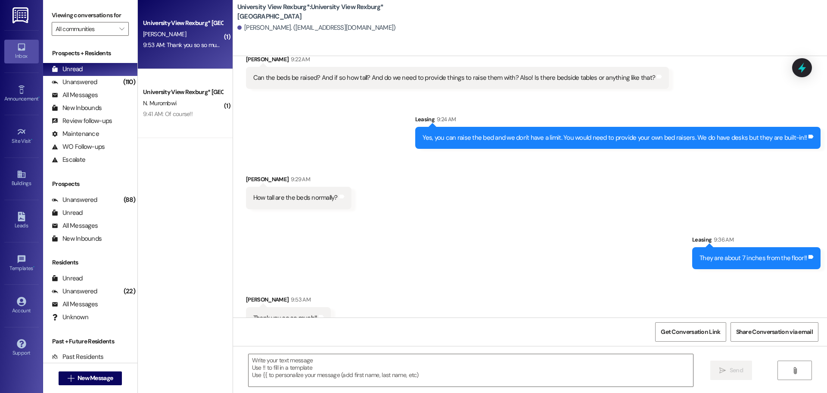
scroll to position [2825, 0]
click at [305, 376] on textarea at bounding box center [471, 370] width 445 height 32
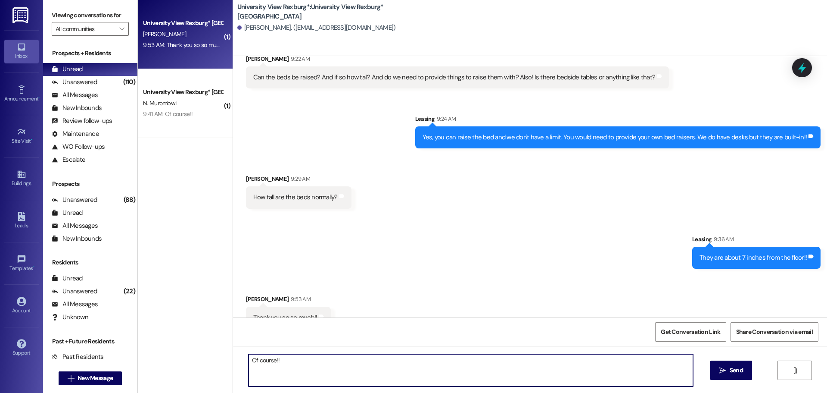
type textarea "Of course!!"
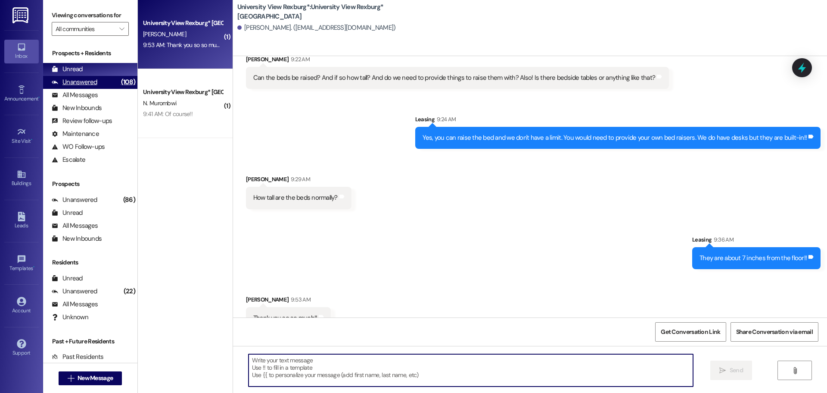
click at [100, 81] on div "Unanswered (108)" at bounding box center [90, 82] width 94 height 13
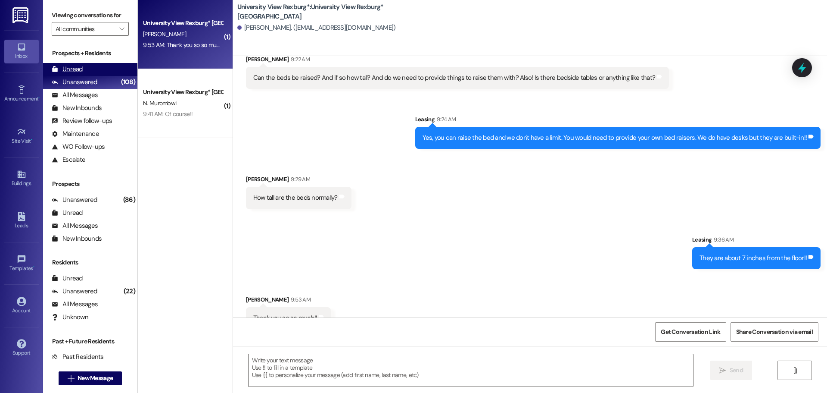
click at [94, 64] on div "Unread (0)" at bounding box center [90, 69] width 94 height 13
